Goal: Task Accomplishment & Management: Complete application form

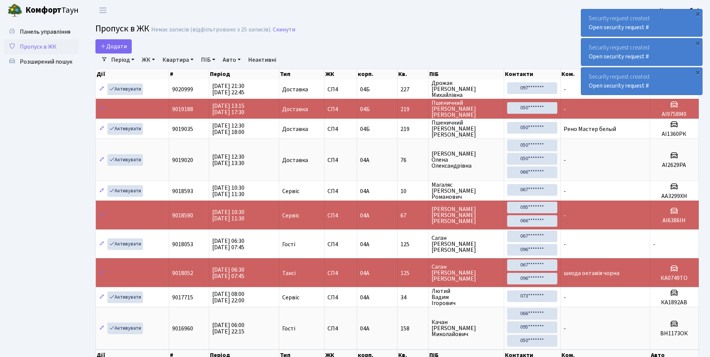
select select "25"
click at [126, 40] on link "Додати" at bounding box center [113, 46] width 36 height 14
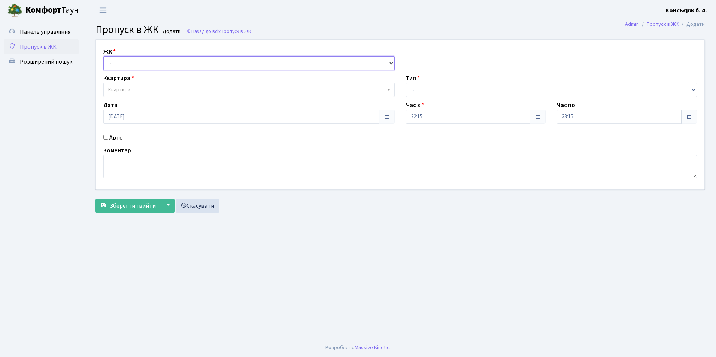
click at [121, 56] on select "- [STREET_ADDRESS]" at bounding box center [248, 63] width 291 height 14
select select "325"
click at [103, 56] on select "- [STREET_ADDRESS]" at bounding box center [248, 63] width 291 height 14
select select
click at [116, 85] on span "Квартира" at bounding box center [248, 90] width 291 height 14
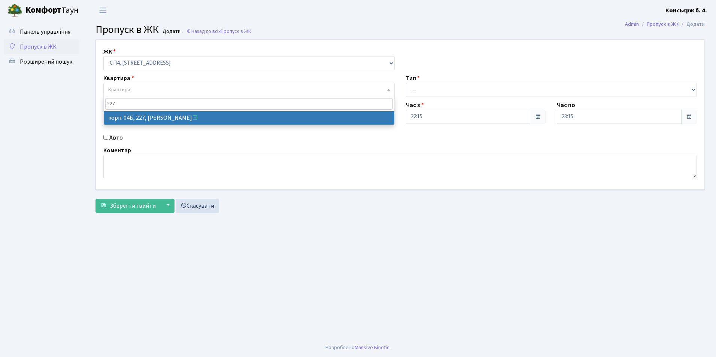
type input "227"
select select "21255"
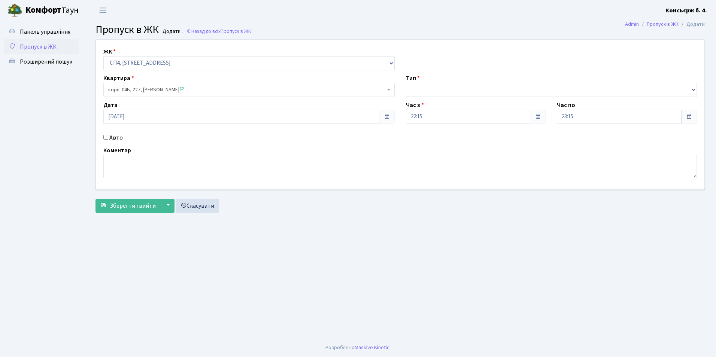
click at [105, 140] on input "Авто" at bounding box center [105, 137] width 5 height 5
checkbox input "true"
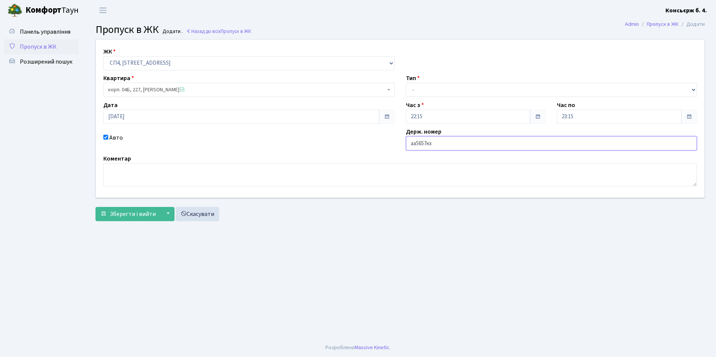
type input "аа5657кх"
click at [431, 87] on select "- Доставка Таксі Гості Сервіс" at bounding box center [551, 90] width 291 height 14
select select "1"
click at [406, 83] on select "- Доставка Таксі Гості Сервіс" at bounding box center [551, 90] width 291 height 14
click at [143, 216] on span "Зберегти і вийти" at bounding box center [133, 214] width 46 height 8
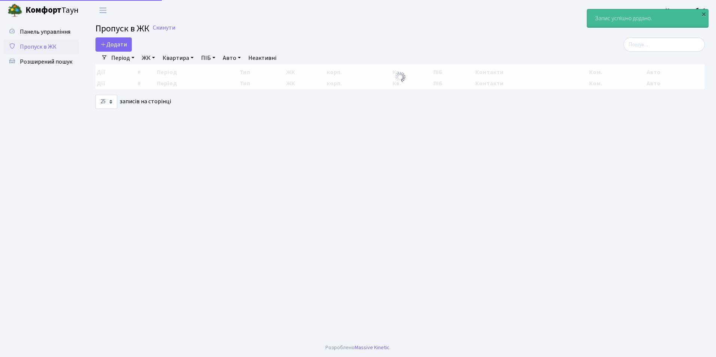
select select "25"
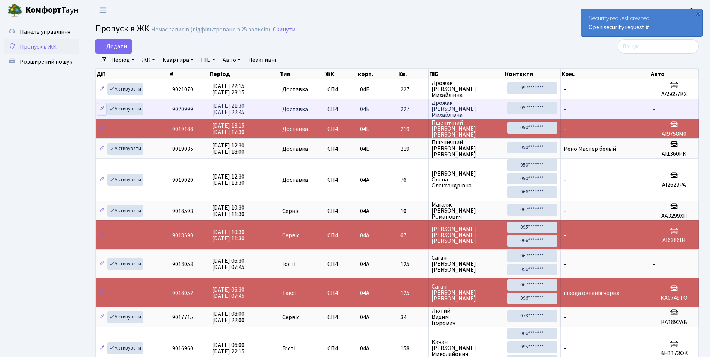
click at [104, 107] on icon at bounding box center [101, 108] width 5 height 5
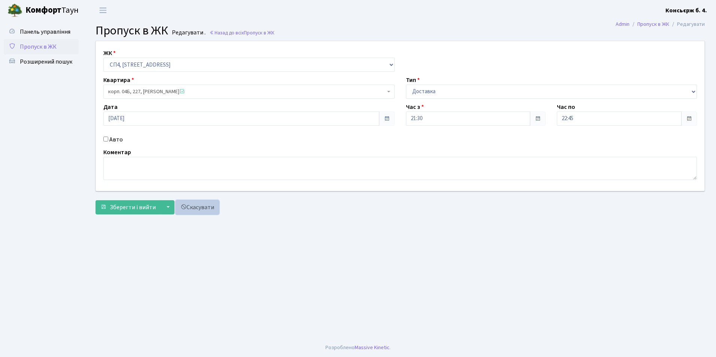
click at [192, 209] on link "Скасувати" at bounding box center [197, 207] width 43 height 14
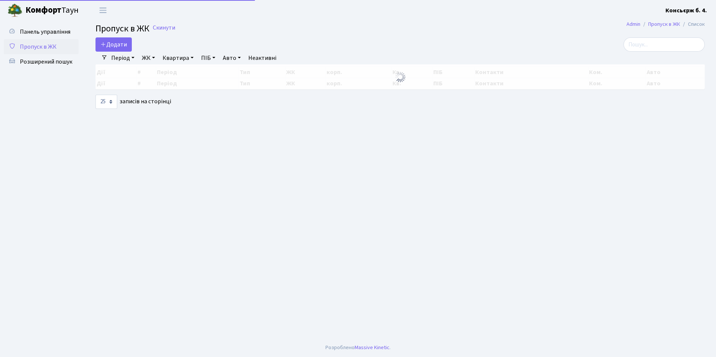
select select "25"
